Goal: Transaction & Acquisition: Purchase product/service

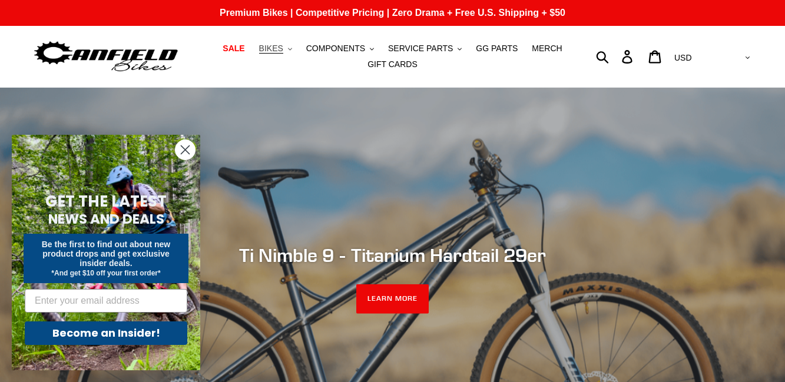
click at [282, 48] on span "BIKES" at bounding box center [271, 49] width 24 height 10
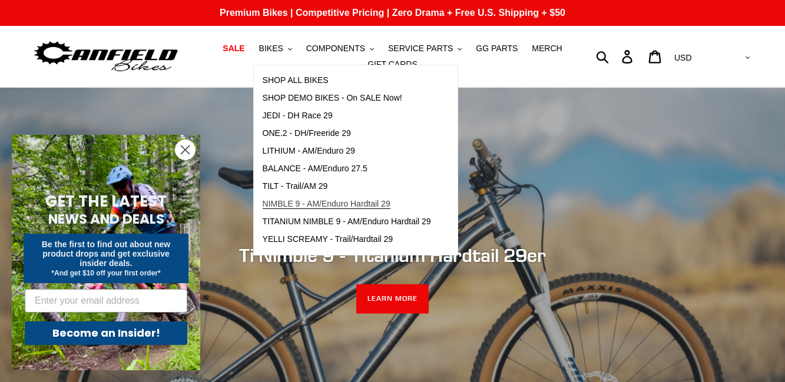
click at [347, 204] on span "NIMBLE 9 - AM/Enduro Hardtail 29" at bounding box center [327, 204] width 128 height 10
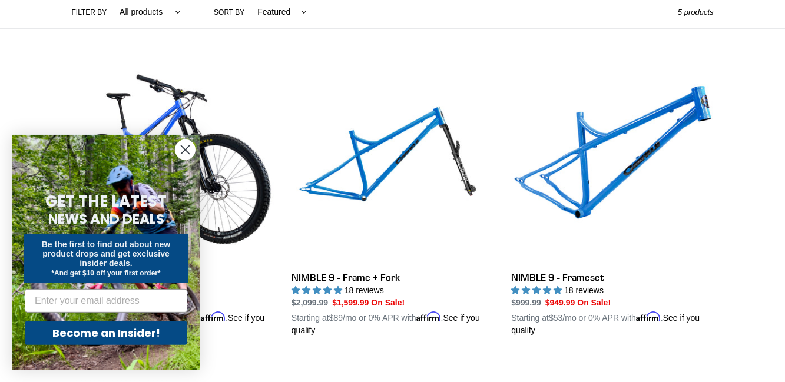
scroll to position [300, 0]
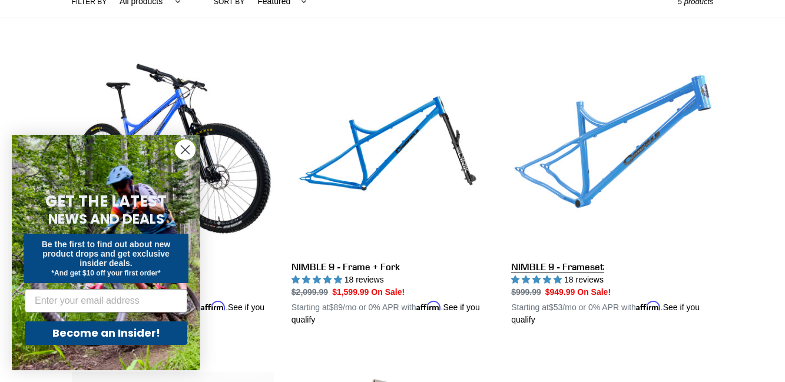
click at [591, 188] on link "NIMBLE 9 - Frameset" at bounding box center [612, 189] width 202 height 276
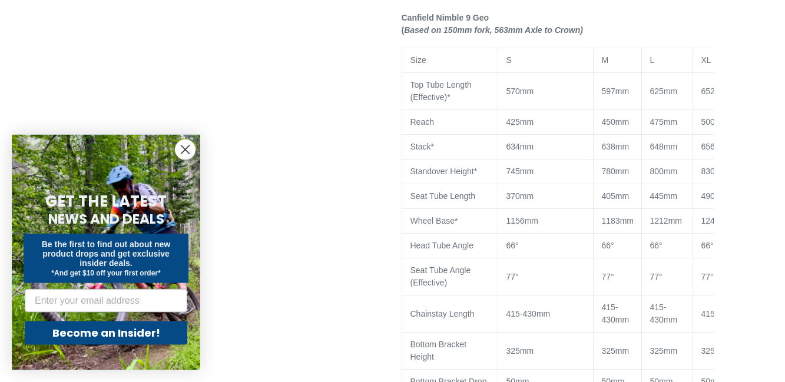
select select "highest-rating"
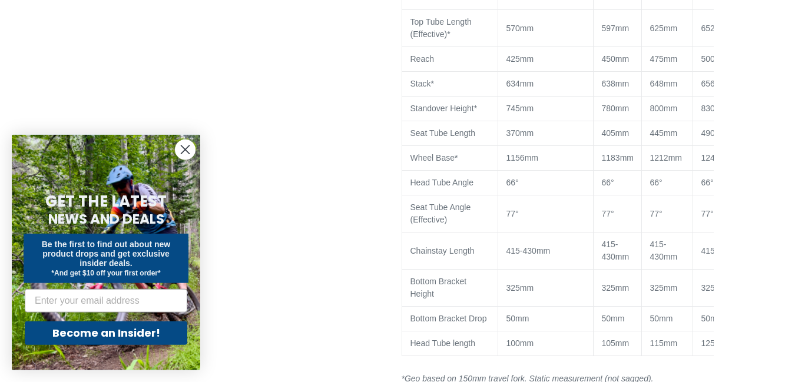
scroll to position [1081, 0]
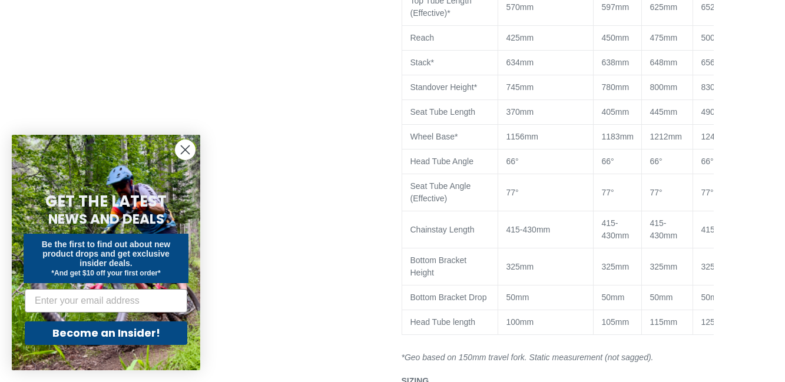
click at [187, 148] on icon "Close dialog" at bounding box center [185, 150] width 8 height 8
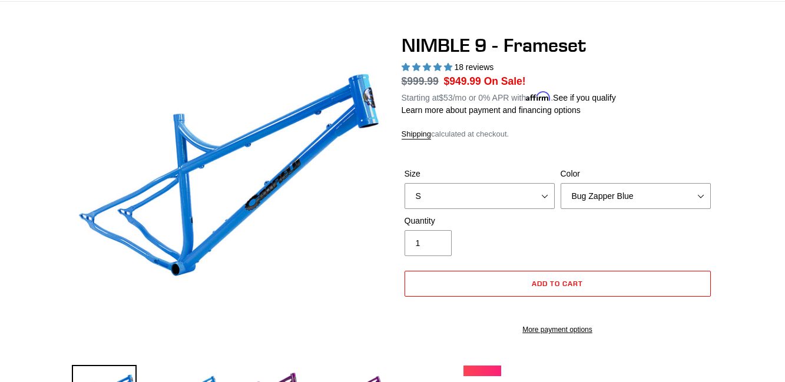
scroll to position [60, 0]
